Goal: Find specific page/section: Find specific page/section

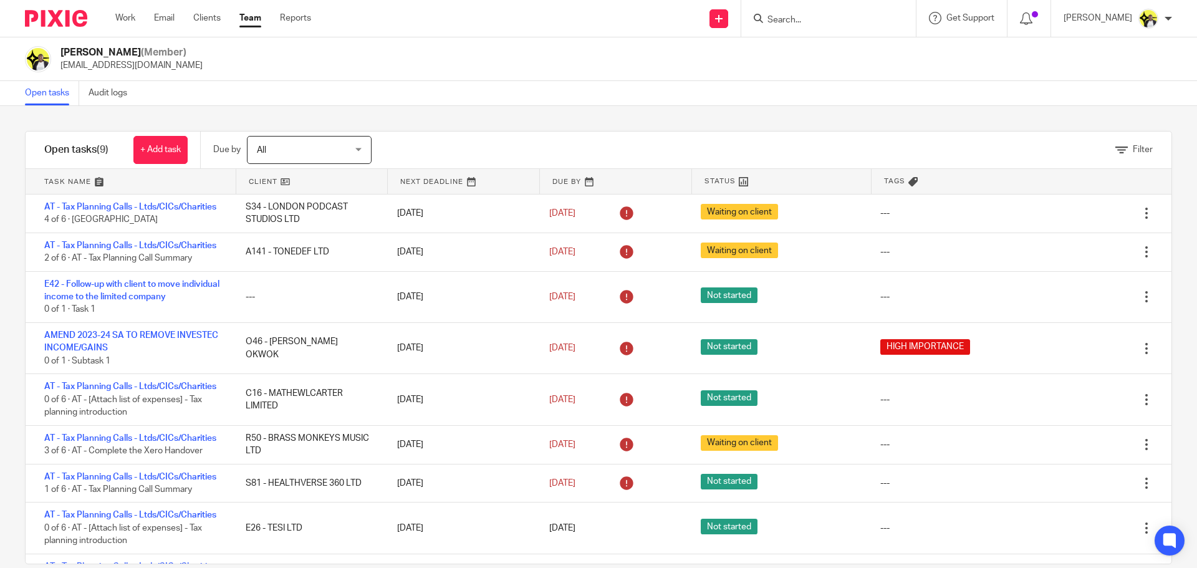
click at [761, 19] on div at bounding box center [826, 19] width 145 height 16
click at [782, 17] on input "Search" at bounding box center [822, 20] width 112 height 11
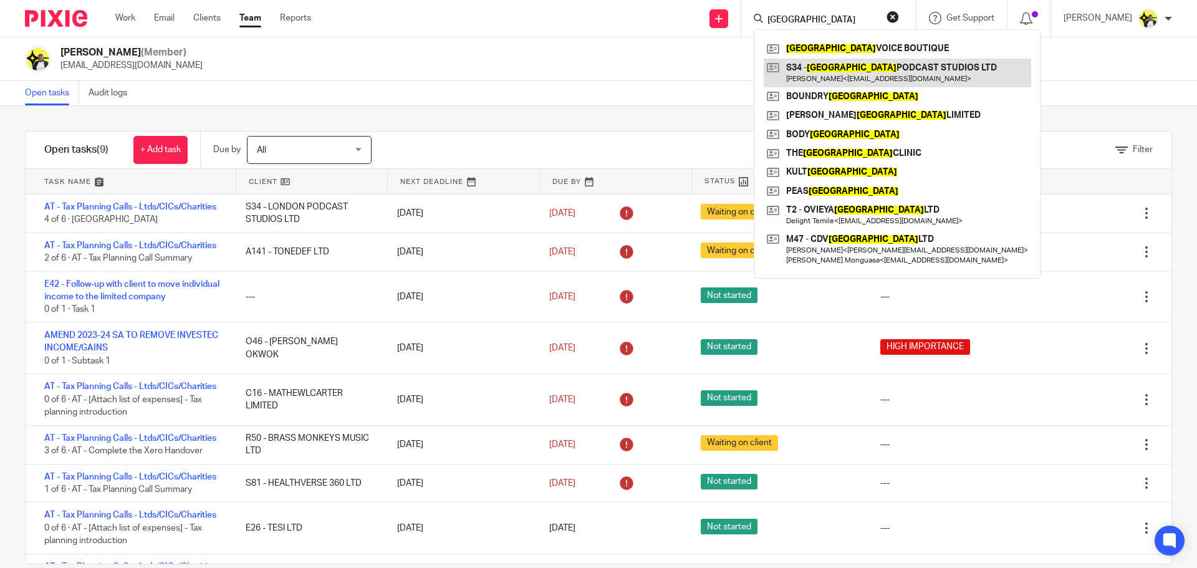
type input "[GEOGRAPHIC_DATA]"
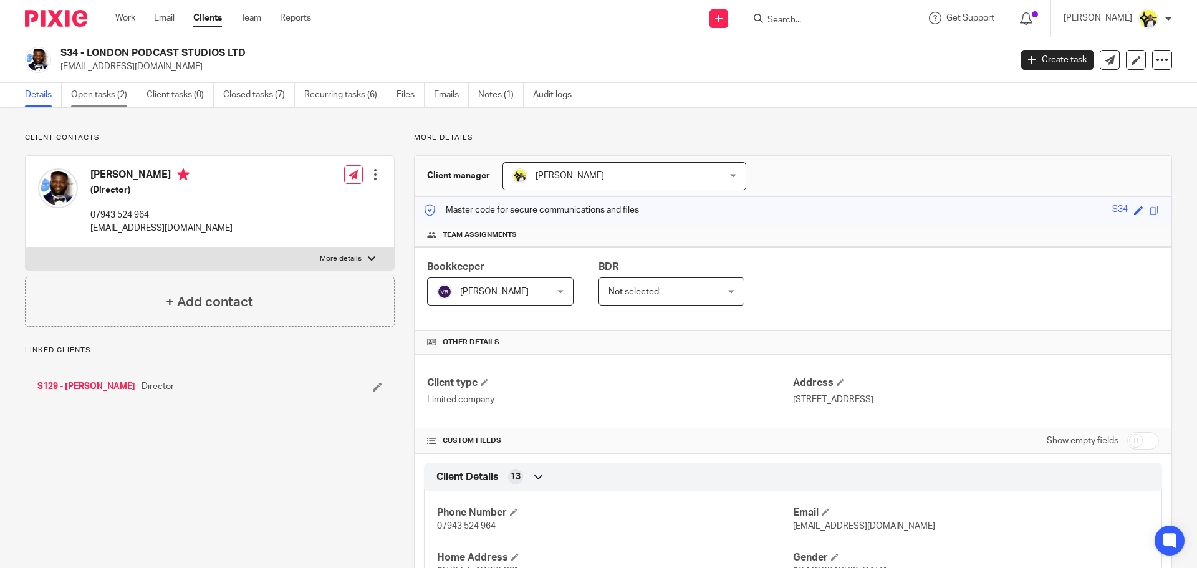
click at [98, 97] on link "Open tasks (2)" at bounding box center [104, 95] width 66 height 24
